Goal: Task Accomplishment & Management: Manage account settings

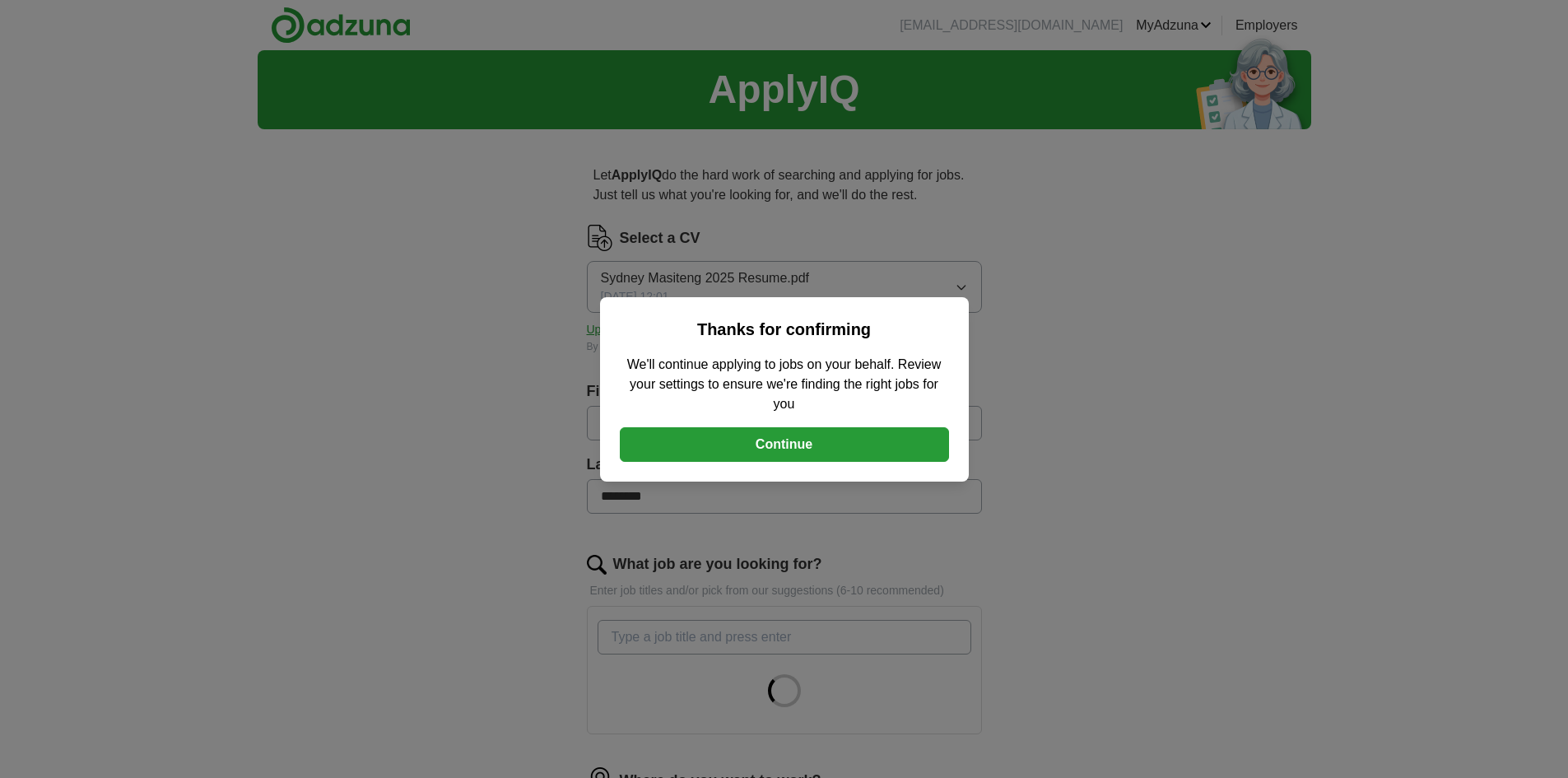
click at [792, 444] on button "Continue" at bounding box center [784, 444] width 329 height 34
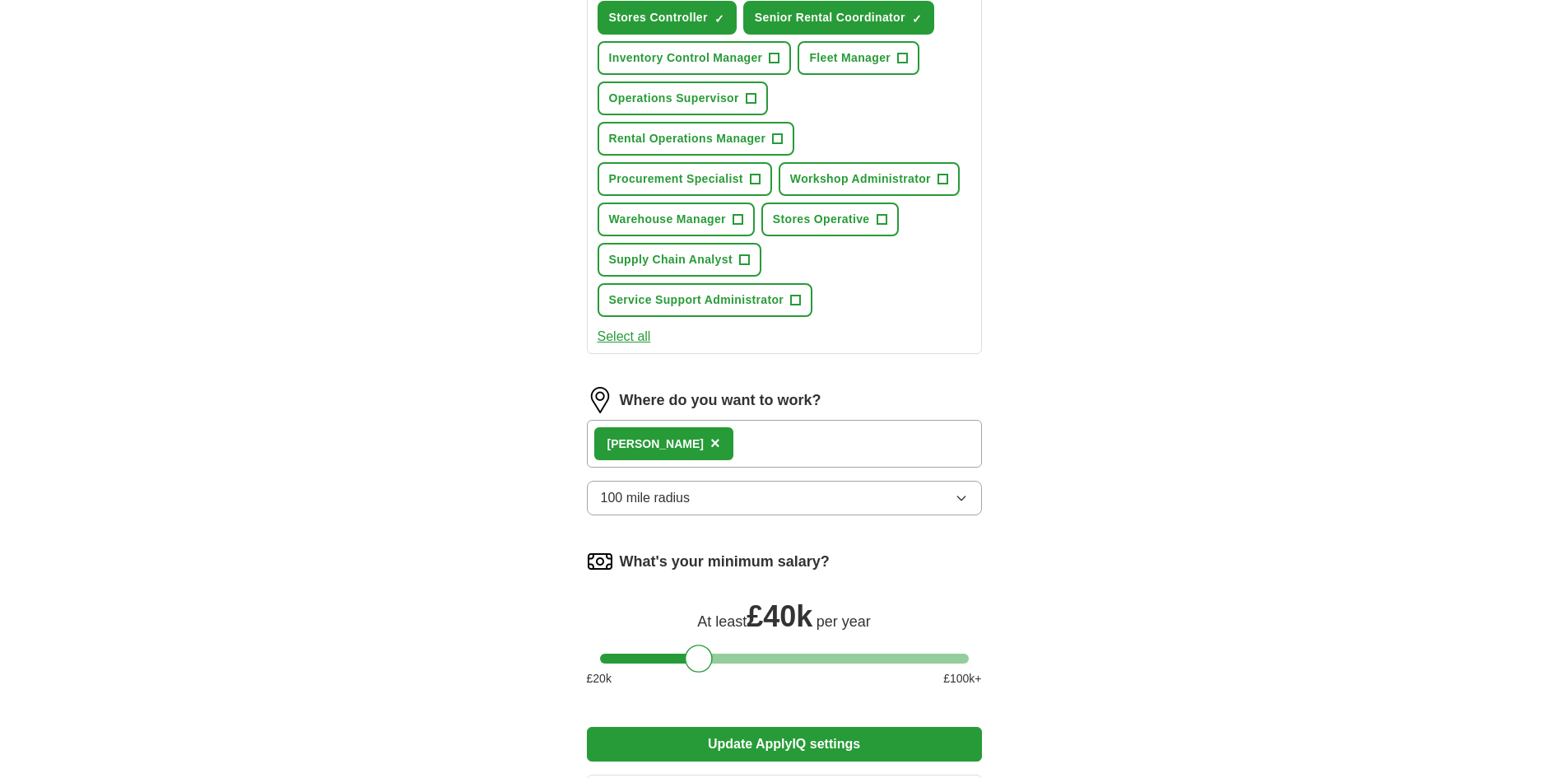
scroll to position [659, 0]
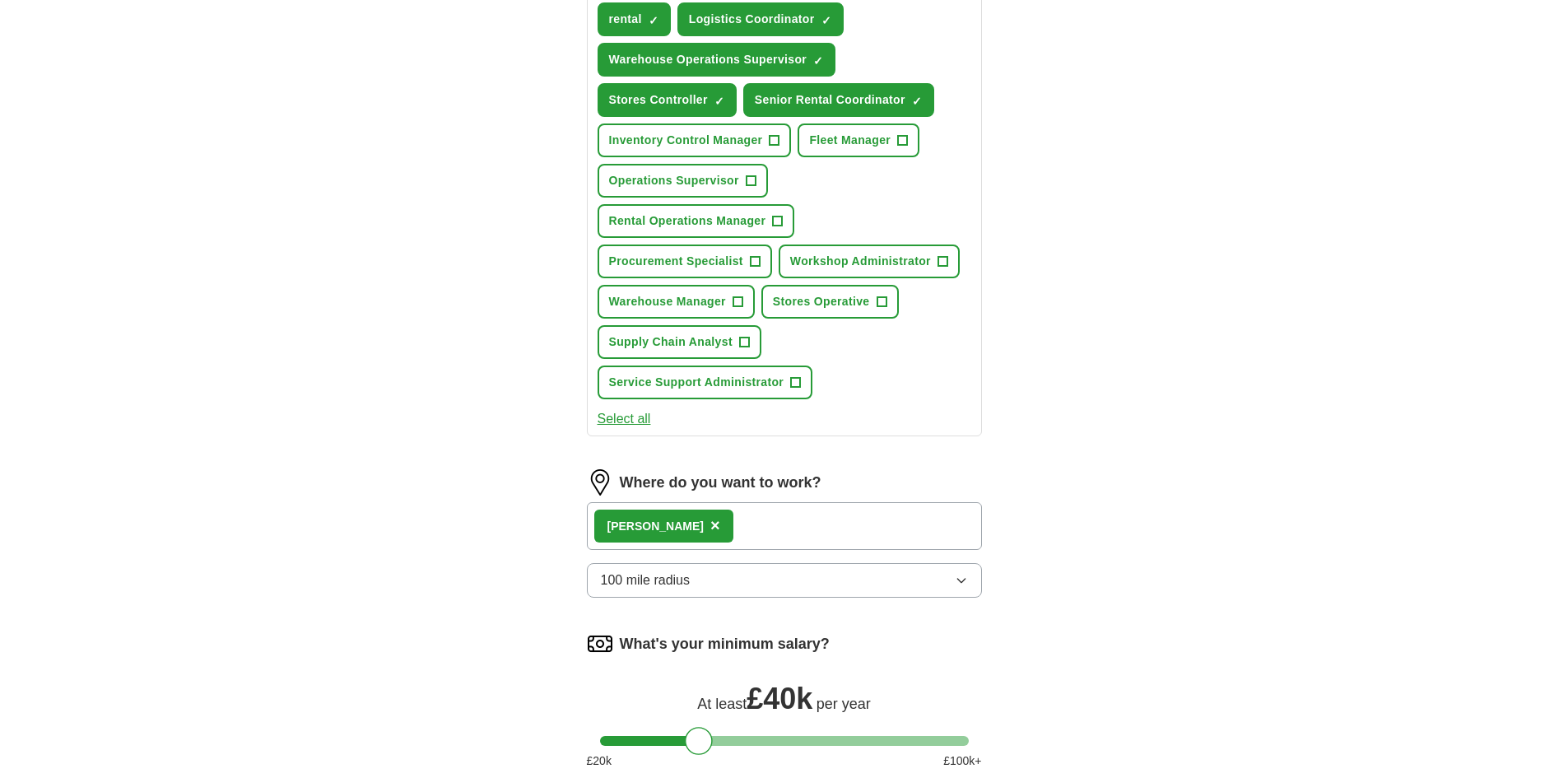
click at [704, 526] on div "[PERSON_NAME] ×" at bounding box center [784, 526] width 396 height 48
click at [691, 529] on div "[PERSON_NAME] ×" at bounding box center [784, 526] width 396 height 48
click at [691, 524] on div "[PERSON_NAME] ×" at bounding box center [784, 526] width 396 height 48
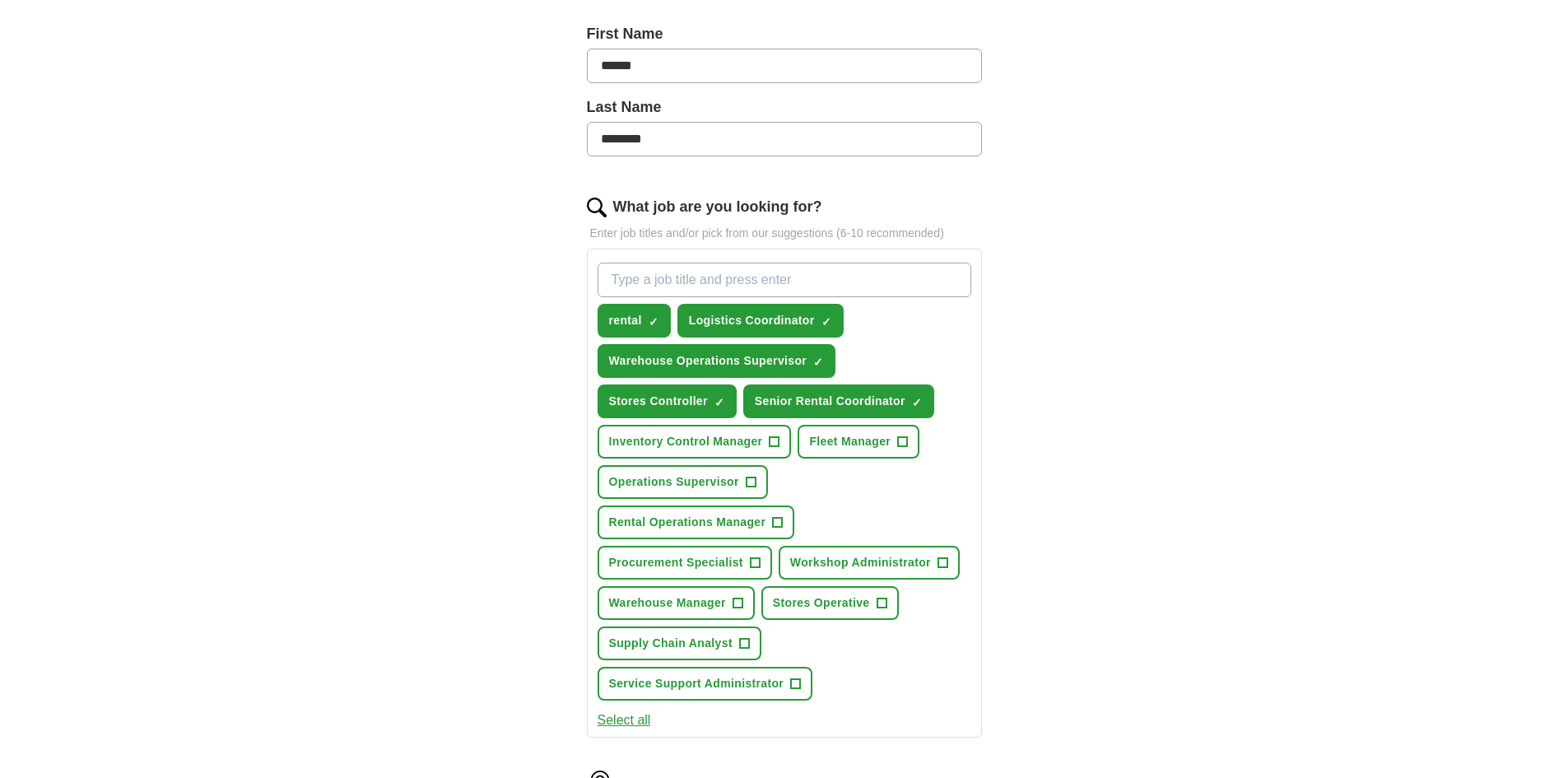
scroll to position [244, 0]
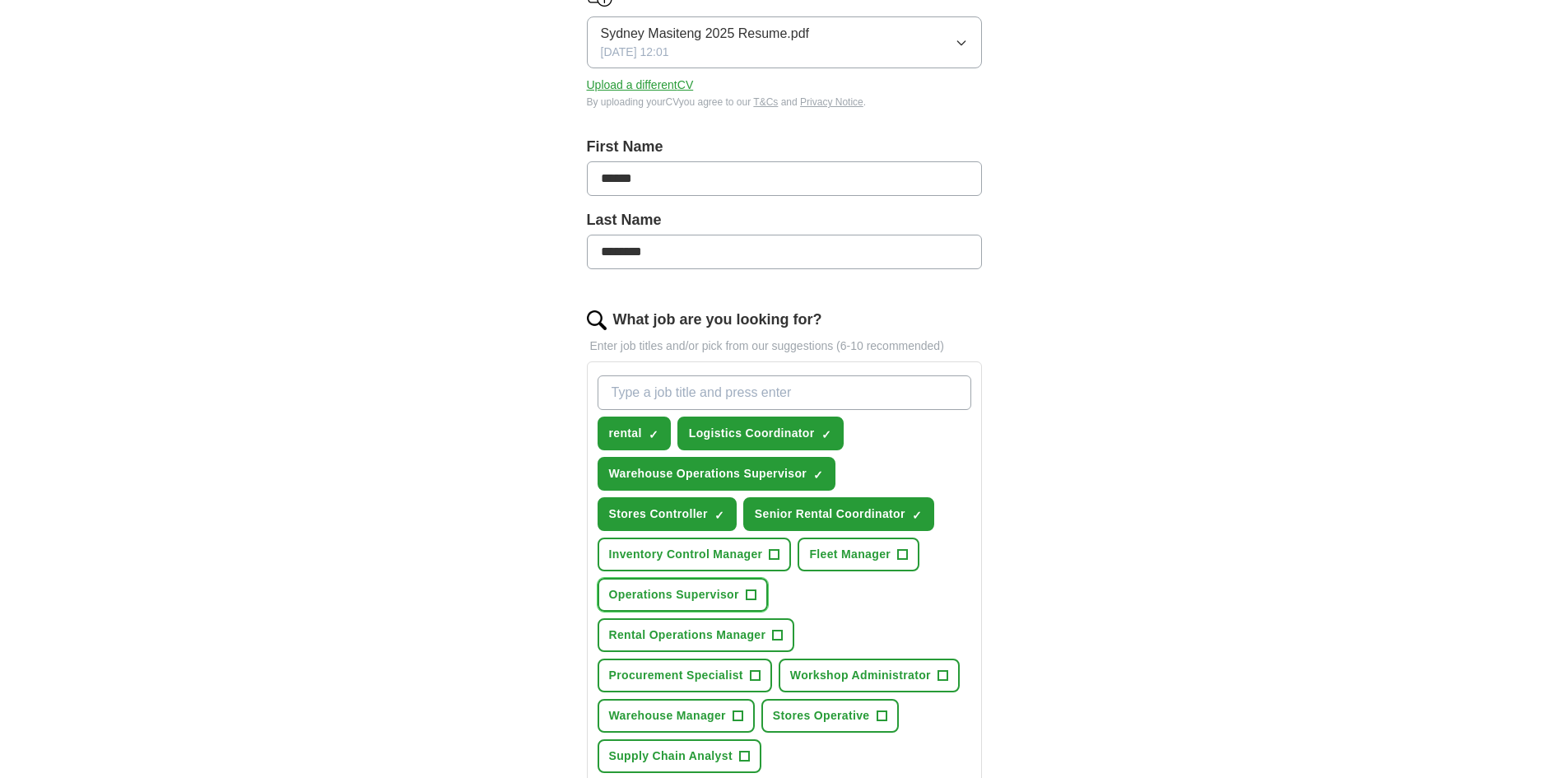
click at [750, 590] on span "+" at bounding box center [751, 595] width 10 height 14
click at [776, 629] on span "+" at bounding box center [778, 636] width 10 height 14
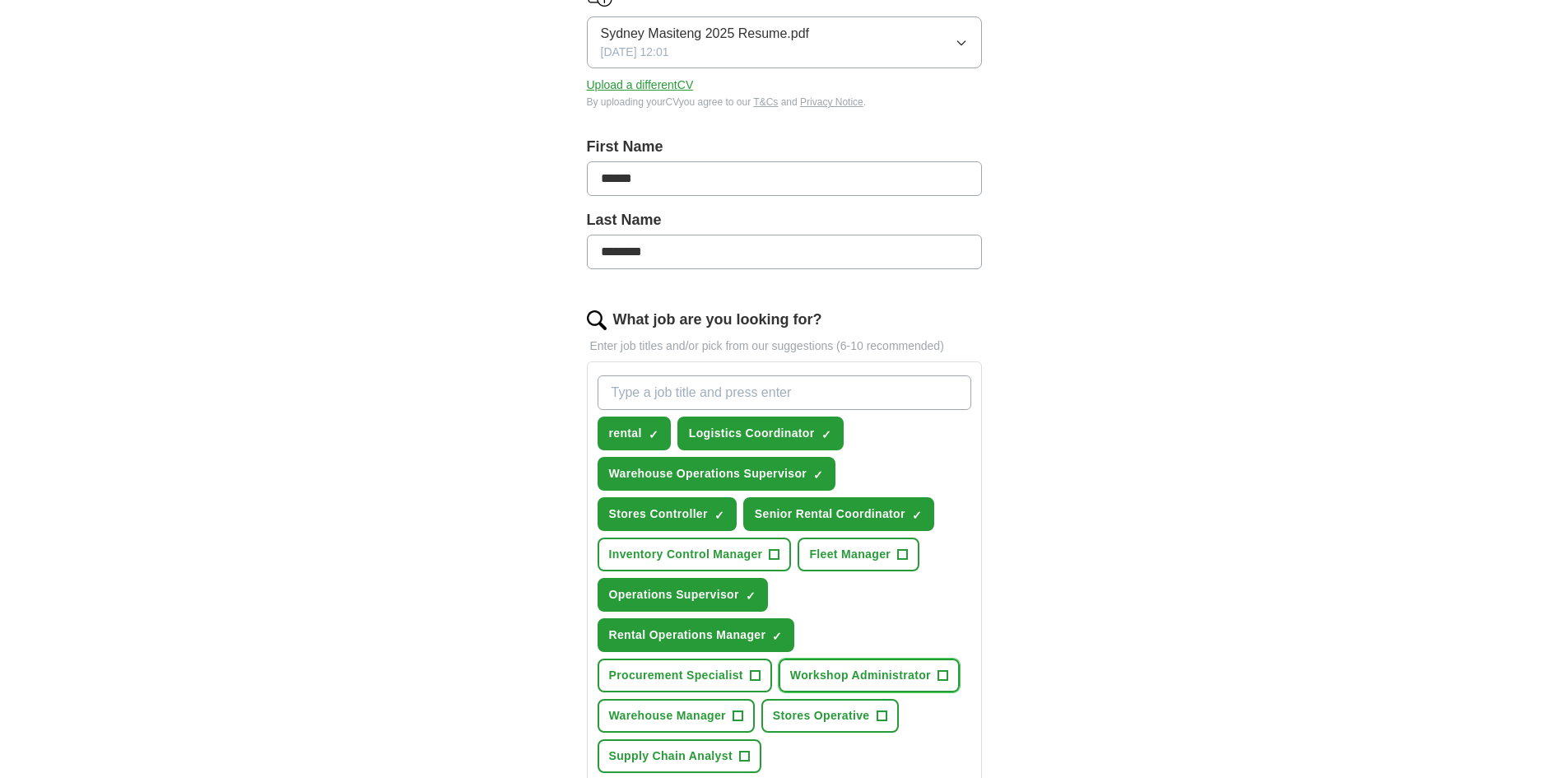
click at [941, 672] on span "+" at bounding box center [943, 676] width 10 height 14
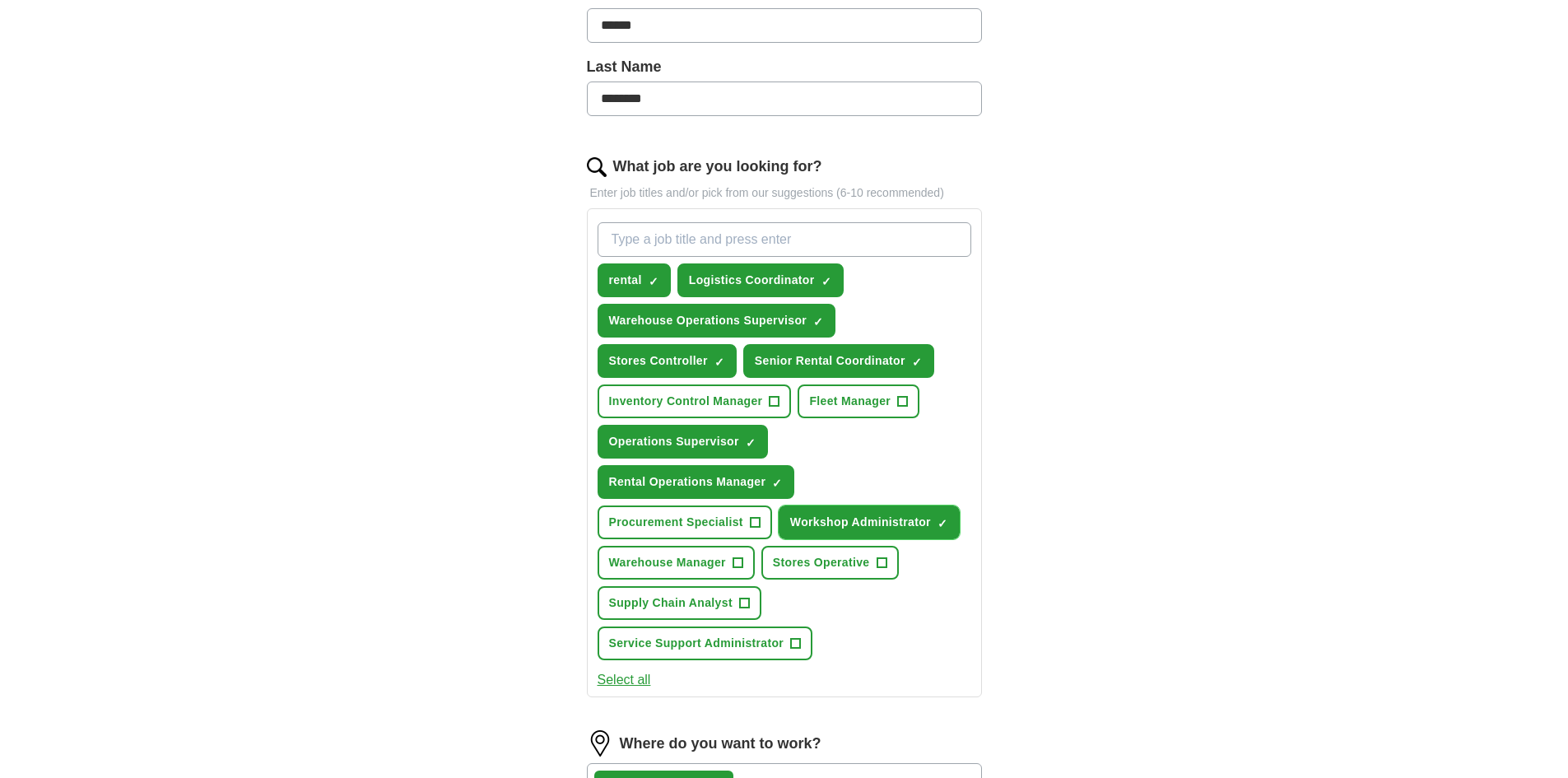
scroll to position [409, 0]
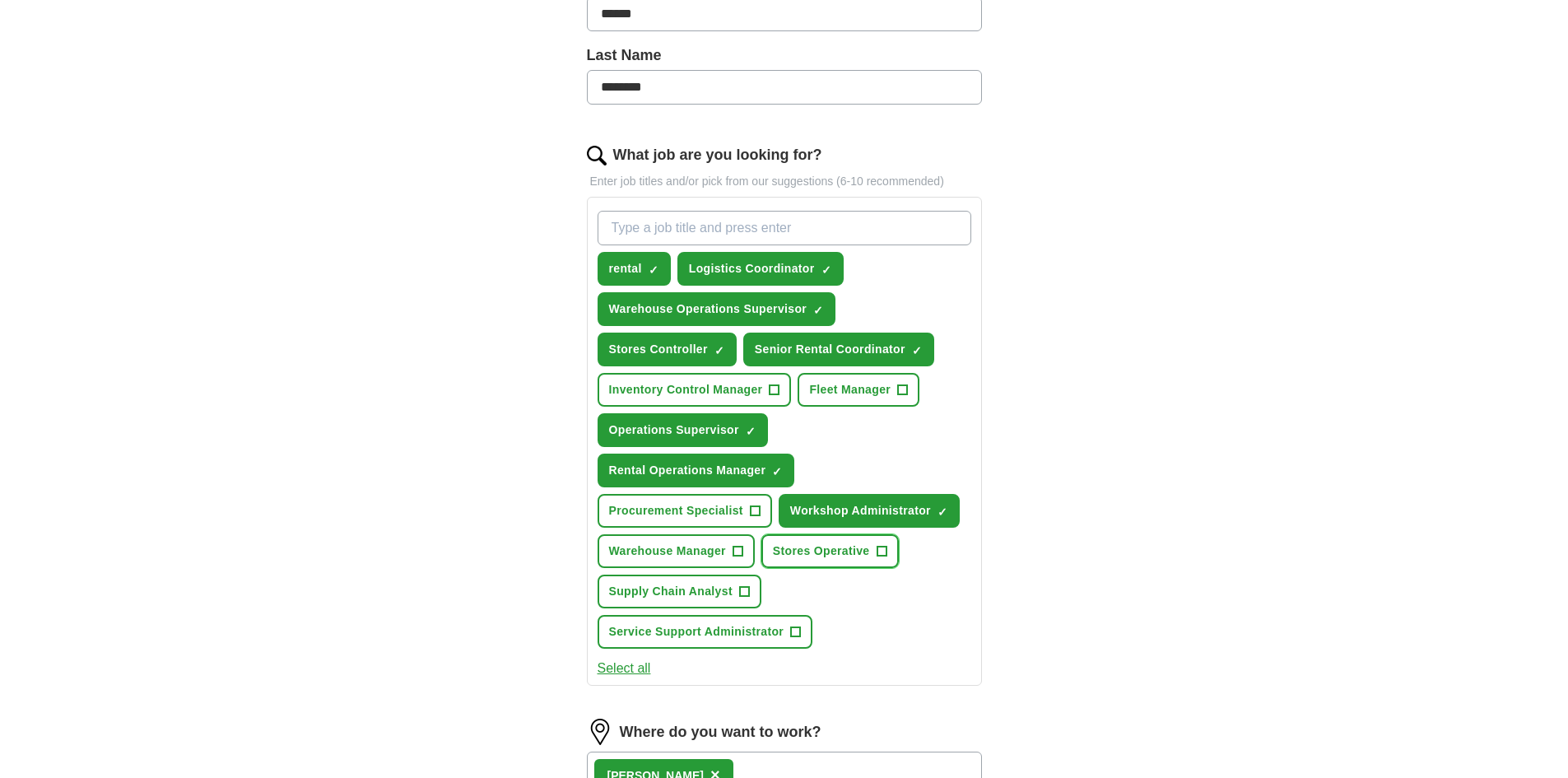
click at [880, 549] on span "+" at bounding box center [881, 552] width 10 height 14
click at [796, 626] on span "+" at bounding box center [796, 632] width 10 height 14
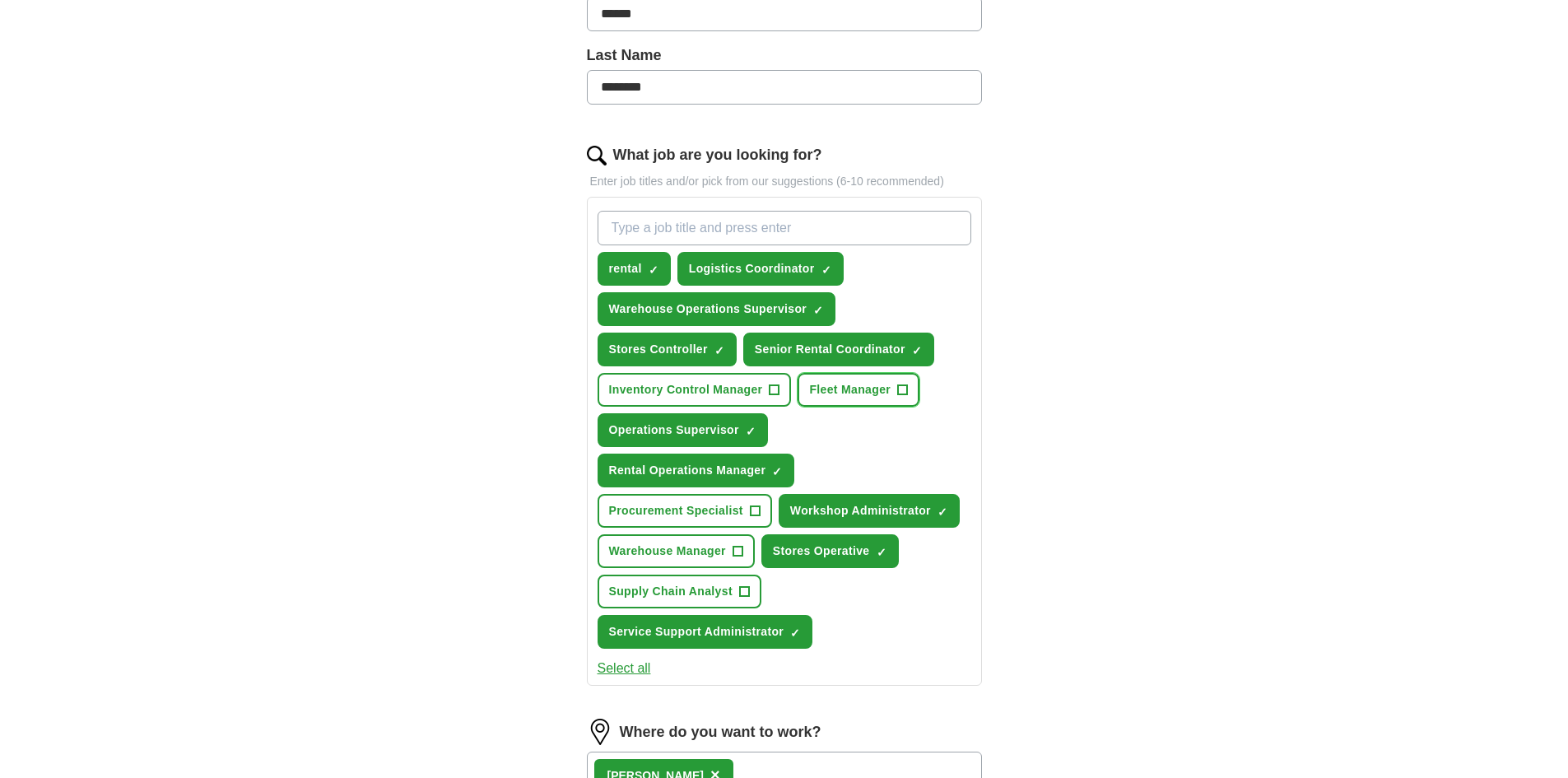
click at [907, 384] on span "+" at bounding box center [903, 390] width 10 height 14
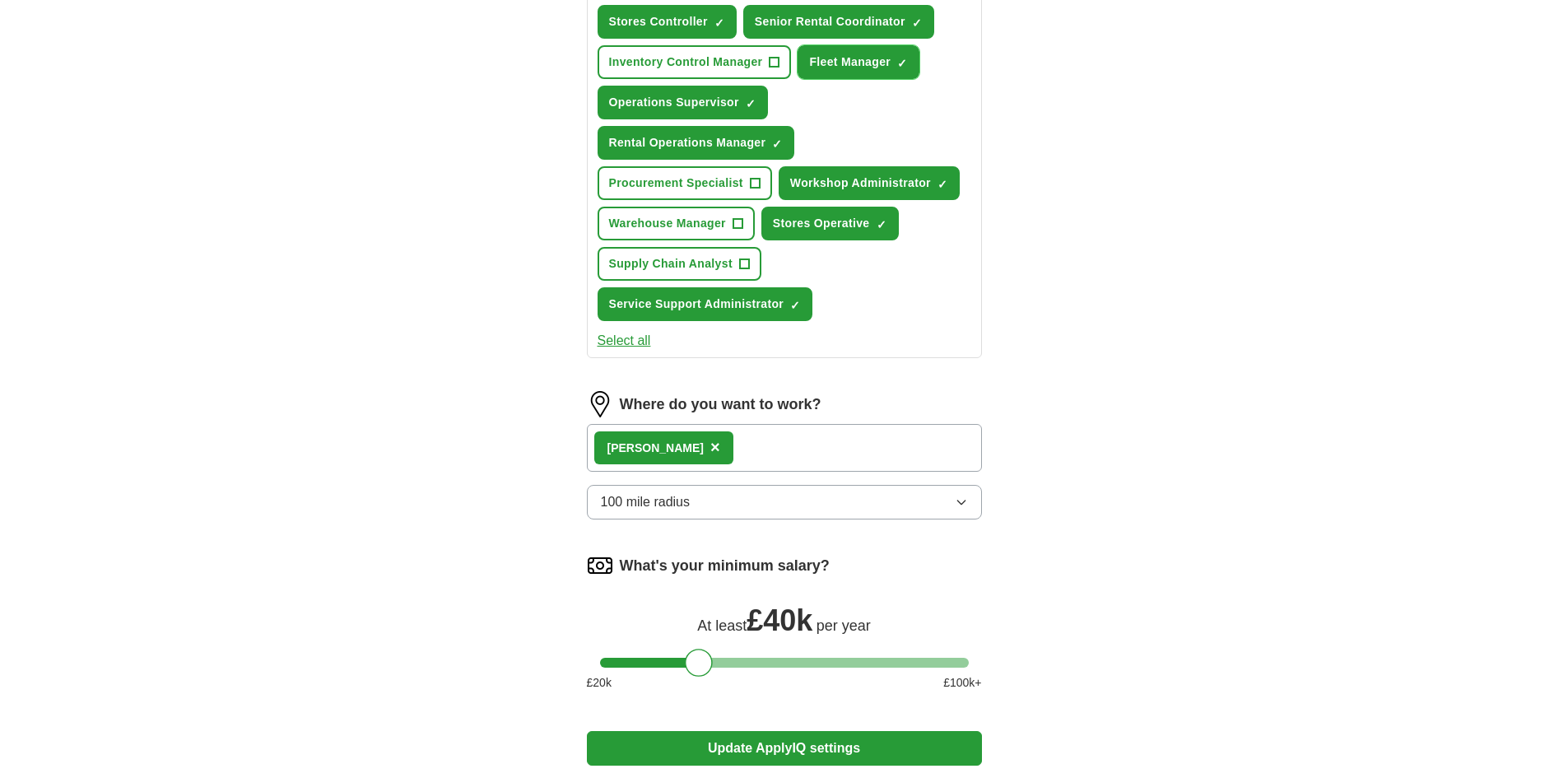
scroll to position [738, 0]
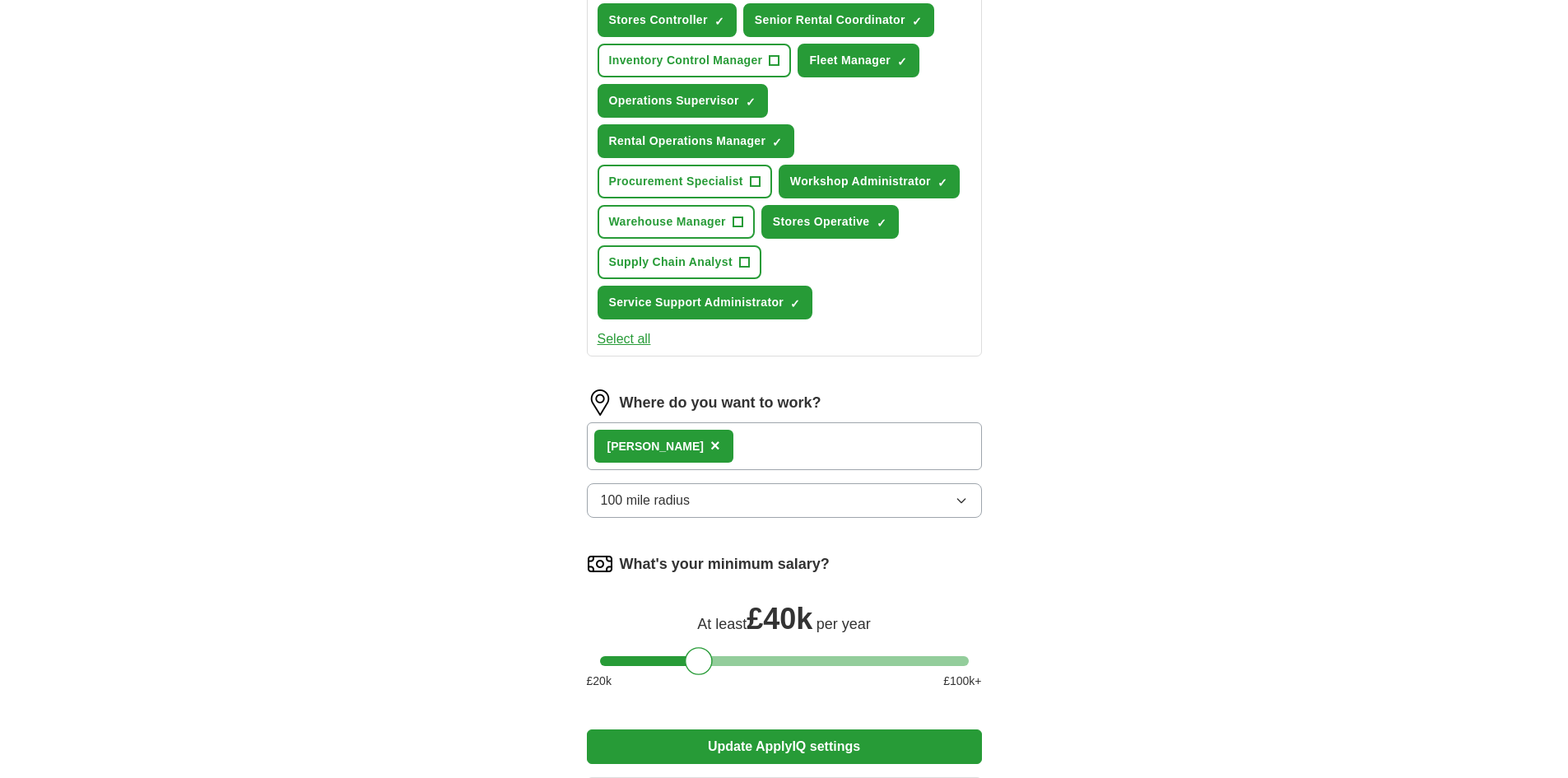
click at [733, 434] on div "[PERSON_NAME] ×" at bounding box center [784, 446] width 396 height 48
click at [752, 743] on button "Update ApplyIQ settings" at bounding box center [784, 746] width 396 height 34
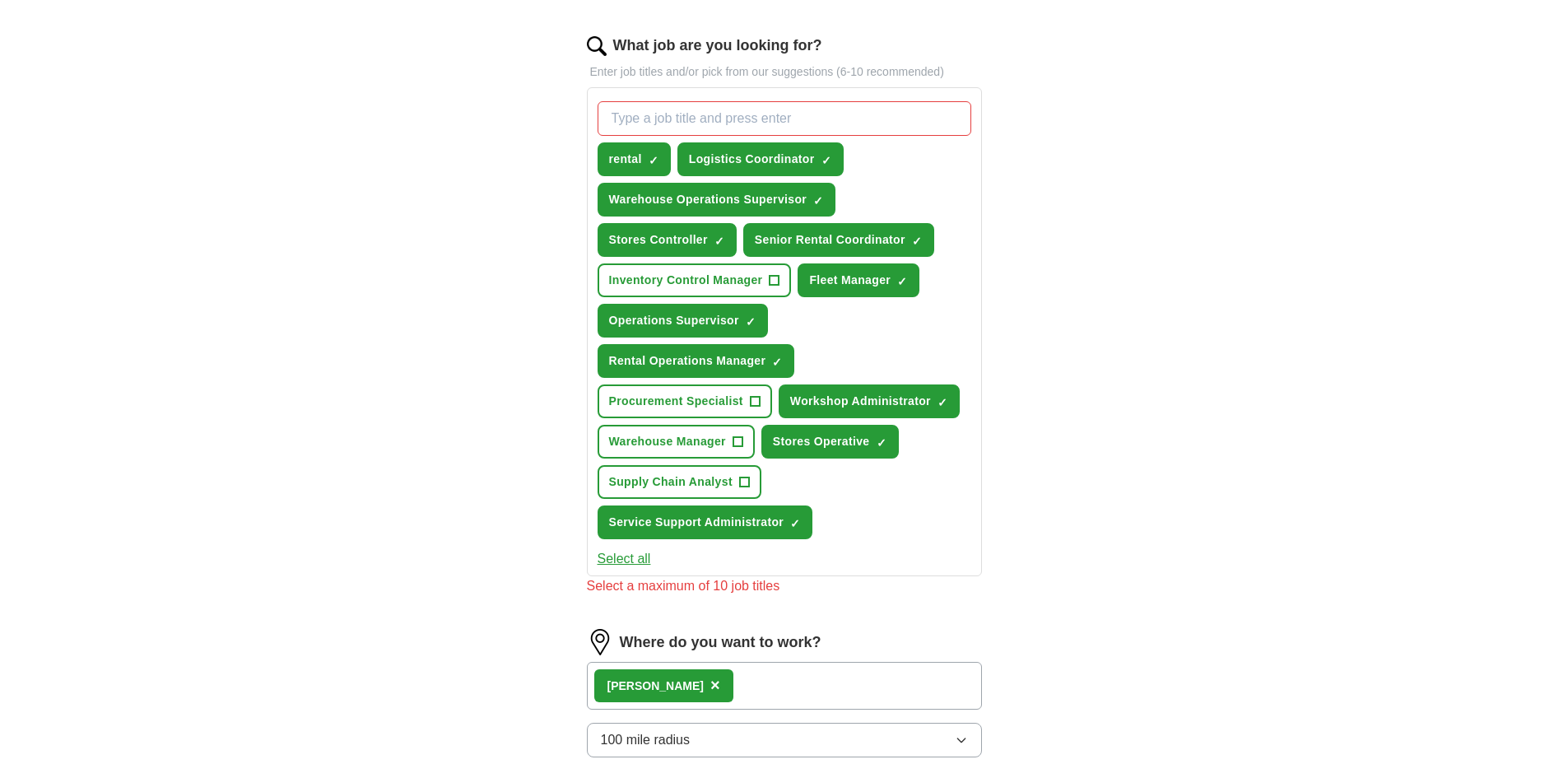
scroll to position [491, 0]
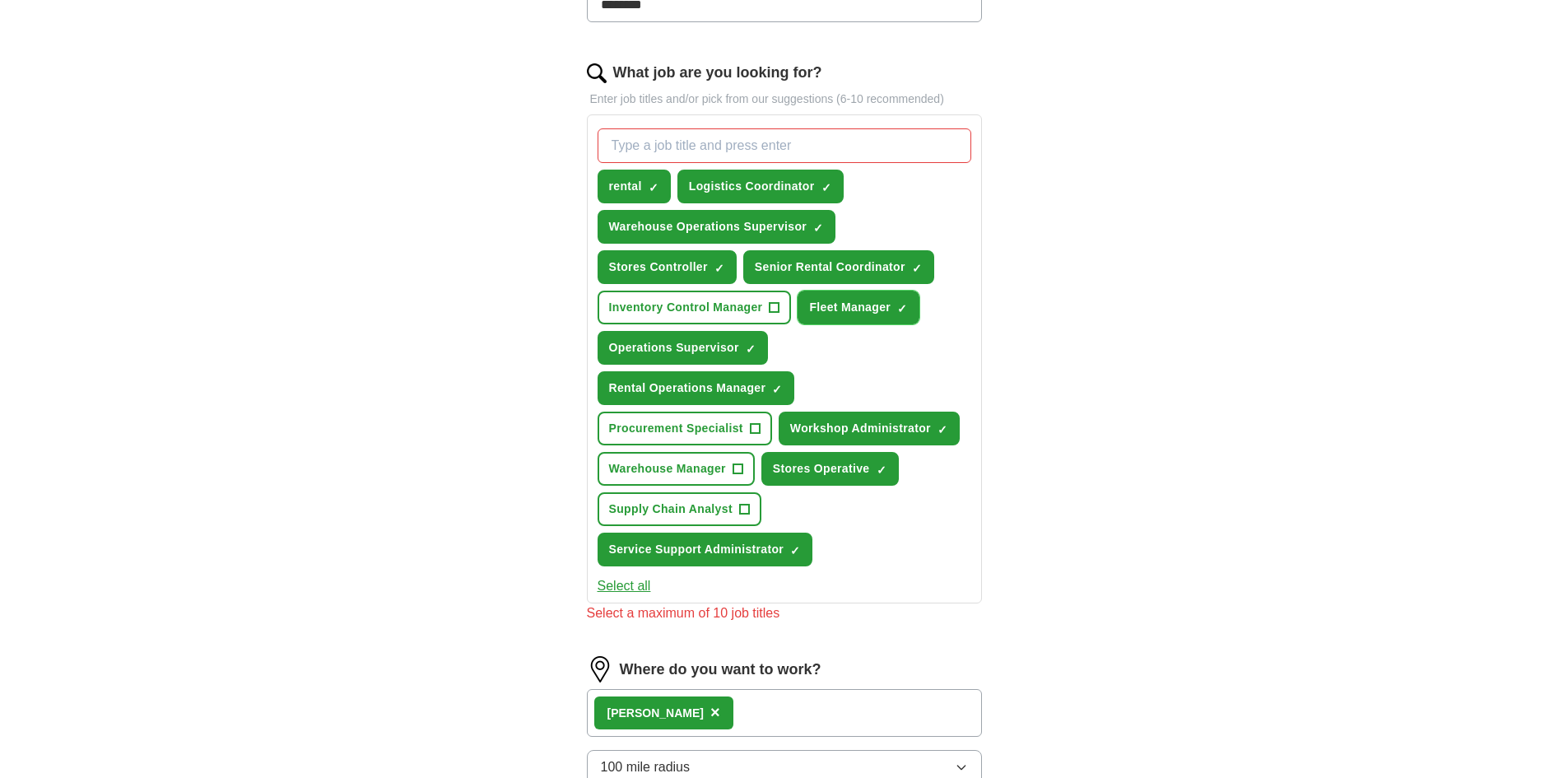
click at [0, 0] on span "×" at bounding box center [0, 0] width 0 height 0
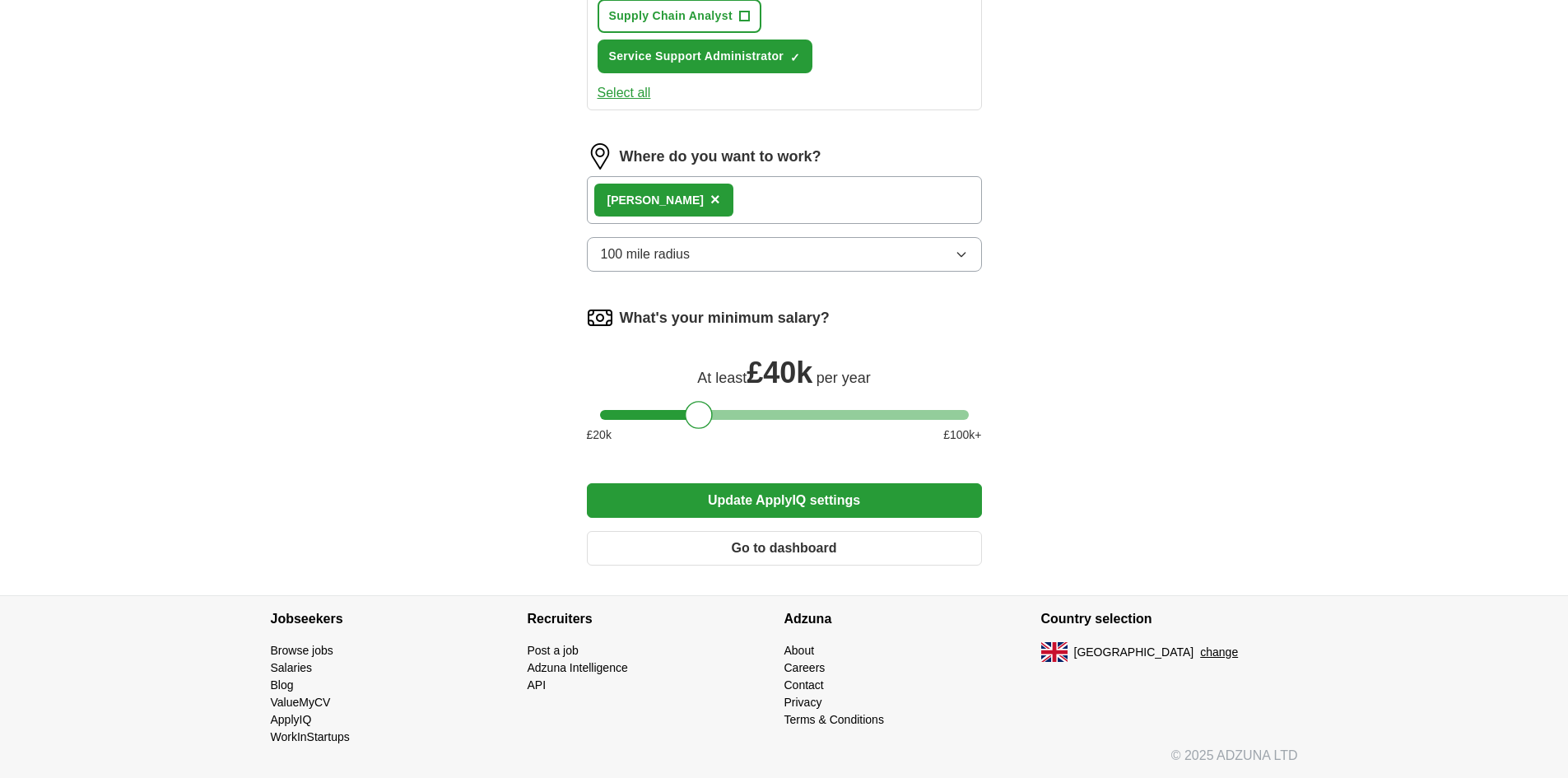
scroll to position [986, 0]
click at [789, 499] on button "Update ApplyIQ settings" at bounding box center [784, 499] width 396 height 34
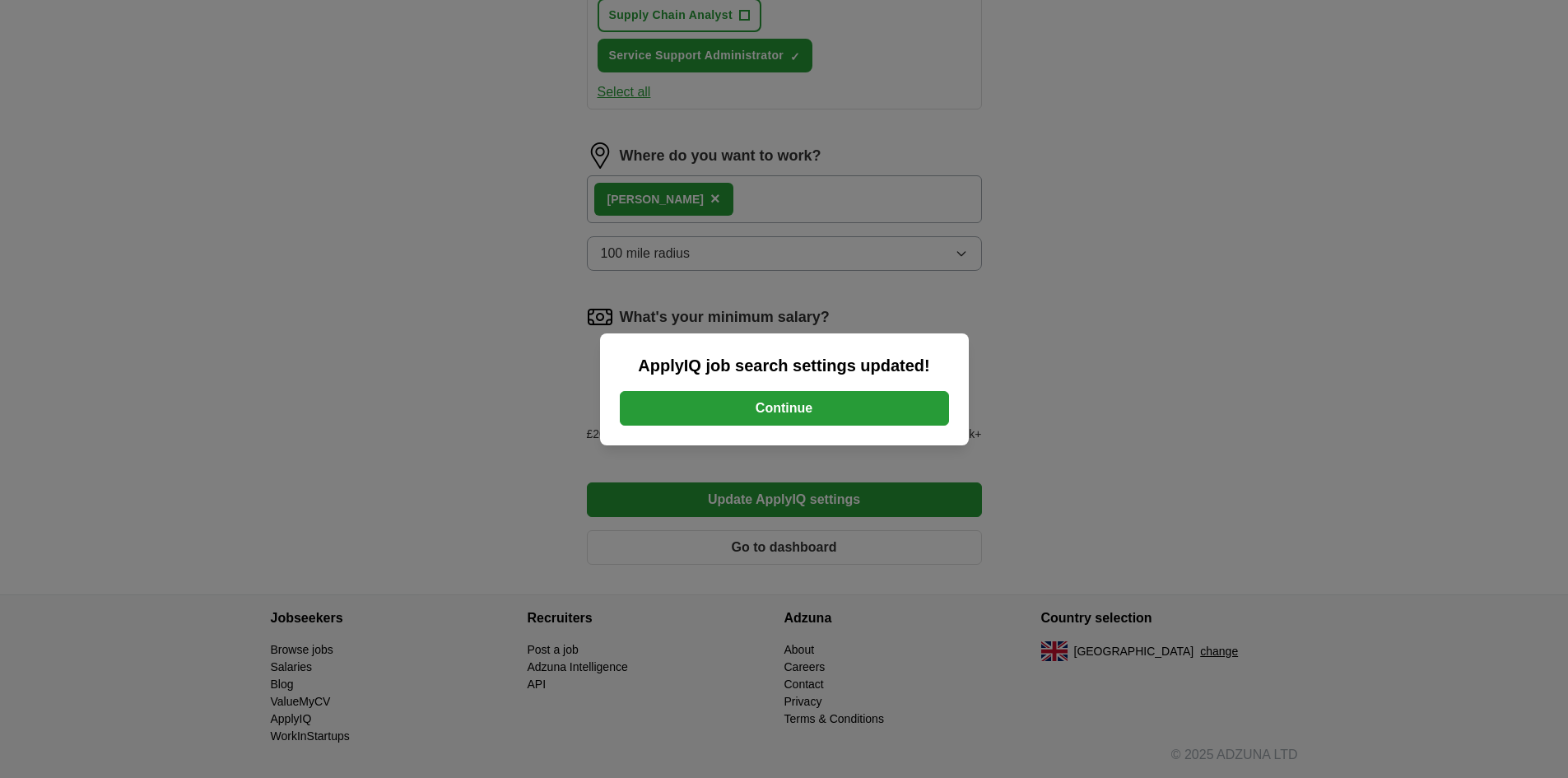
click at [798, 405] on button "Continue" at bounding box center [784, 408] width 329 height 34
